Goal: Task Accomplishment & Management: Manage account settings

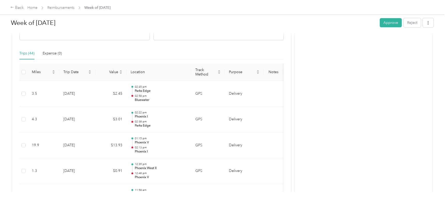
scroll to position [106, 0]
click at [394, 20] on button "Approve" at bounding box center [391, 22] width 22 height 9
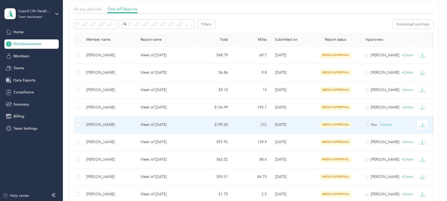
scroll to position [0, 0]
click at [112, 123] on div "[PERSON_NAME]" at bounding box center [109, 125] width 46 height 6
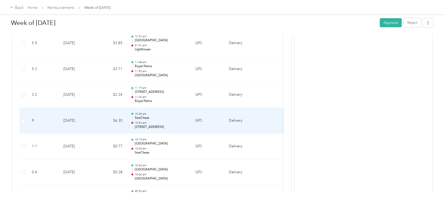
scroll to position [1549, 0]
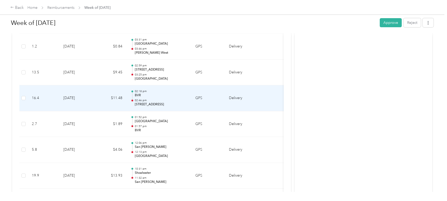
click at [154, 95] on p "BVR" at bounding box center [161, 95] width 52 height 5
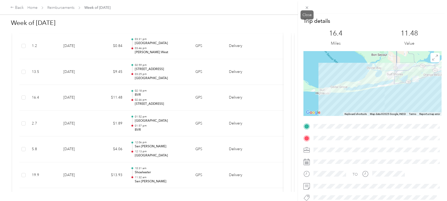
click at [305, 7] on icon at bounding box center [307, 7] width 4 height 4
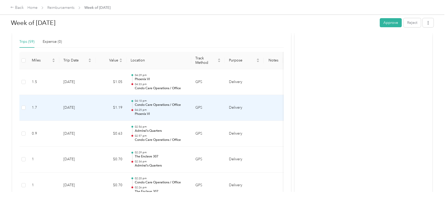
scroll to position [115, 0]
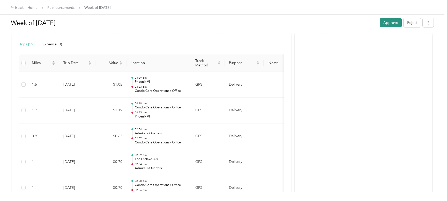
click at [399, 20] on button "Approve" at bounding box center [391, 22] width 22 height 9
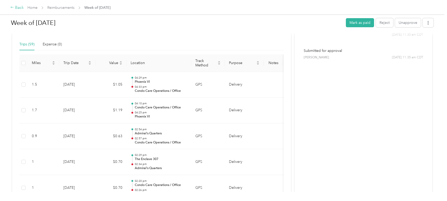
click at [17, 7] on div "Back" at bounding box center [16, 8] width 13 height 6
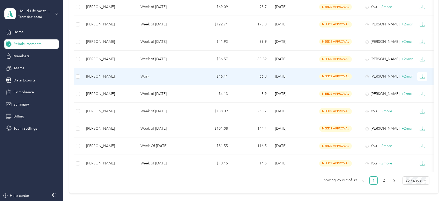
scroll to position [341, 0]
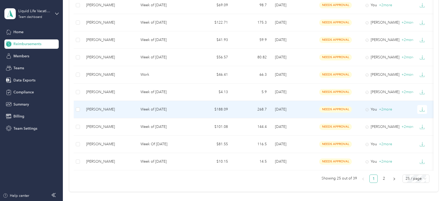
click at [117, 110] on div "[PERSON_NAME]" at bounding box center [109, 109] width 46 height 6
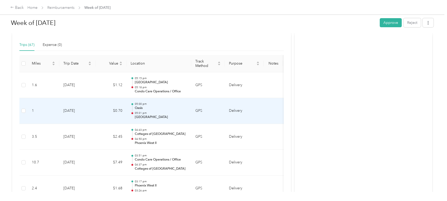
scroll to position [112, 0]
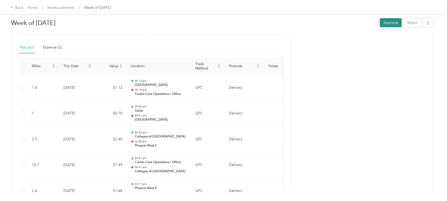
click at [395, 21] on button "Approve" at bounding box center [391, 22] width 22 height 9
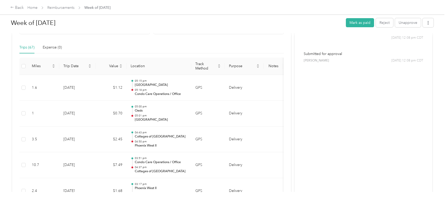
scroll to position [112, 0]
